Goal: Information Seeking & Learning: Learn about a topic

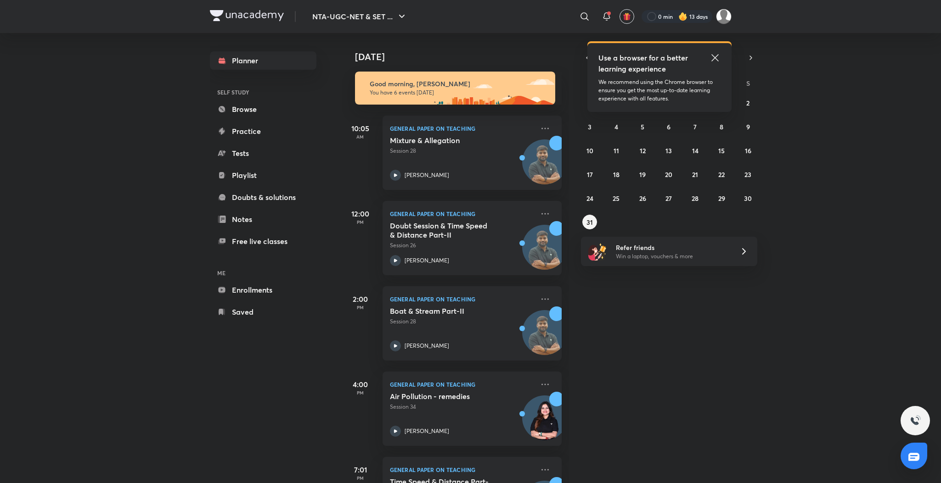
click at [717, 58] on icon at bounding box center [714, 57] width 11 height 11
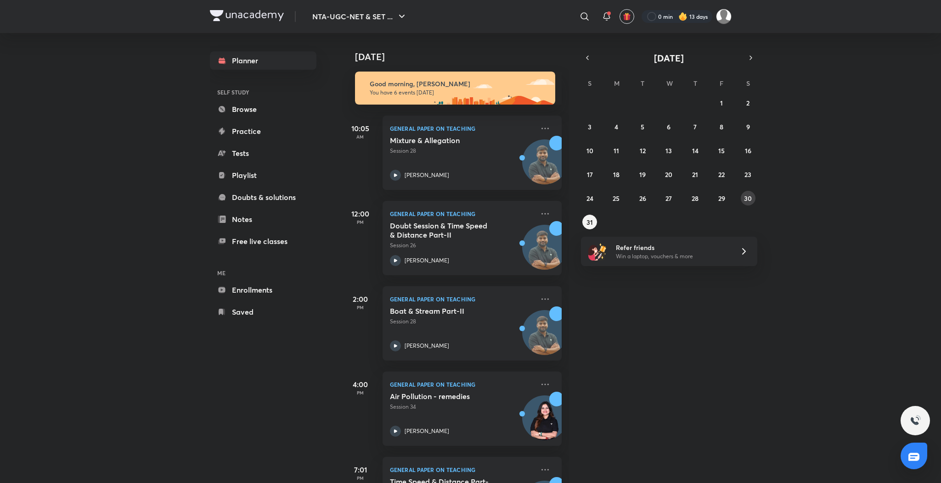
click at [744, 197] on abbr "30" at bounding box center [748, 198] width 8 height 9
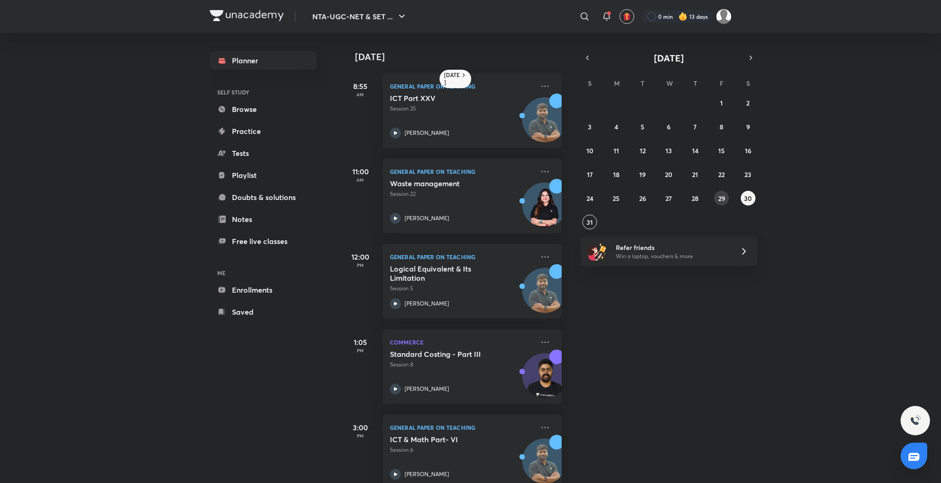
click at [720, 200] on abbr "29" at bounding box center [721, 198] width 7 height 9
click at [696, 200] on abbr "28" at bounding box center [694, 198] width 7 height 9
click at [670, 197] on abbr "27" at bounding box center [668, 198] width 6 height 9
click at [399, 391] on icon at bounding box center [395, 389] width 11 height 11
click at [689, 197] on button "28" at bounding box center [695, 198] width 15 height 15
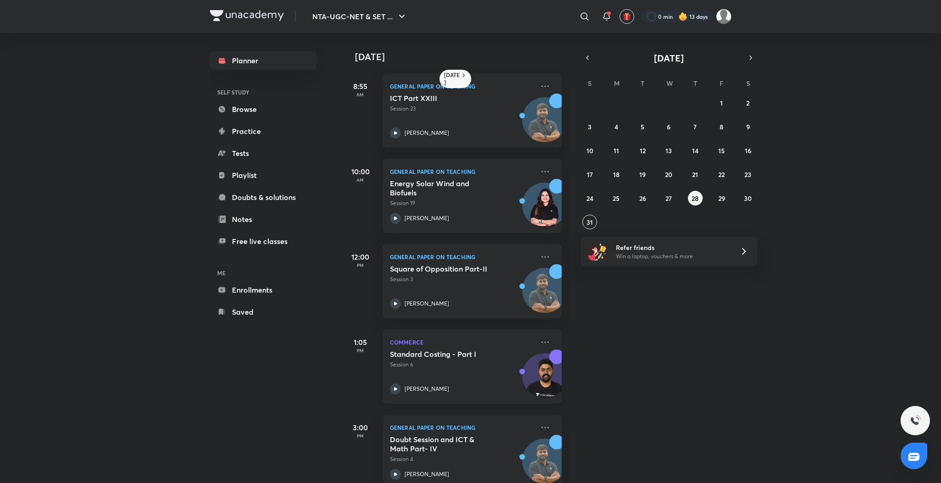
click at [394, 386] on icon at bounding box center [395, 389] width 11 height 11
